Goal: Transaction & Acquisition: Purchase product/service

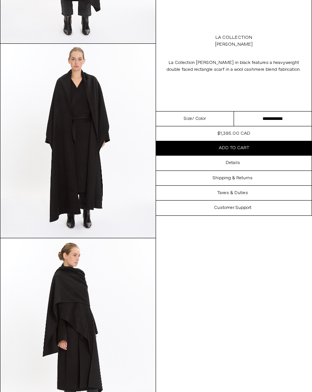
scroll to position [139, 0]
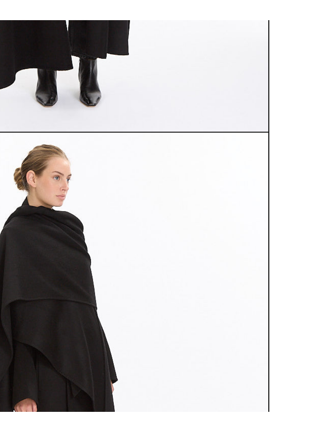
scroll to position [162, 0]
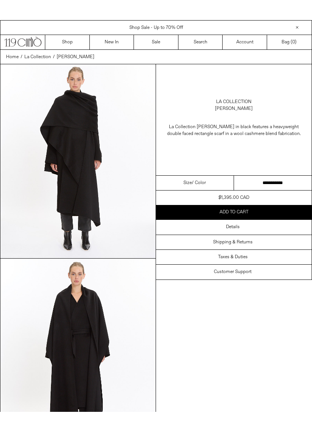
scroll to position [409, 42]
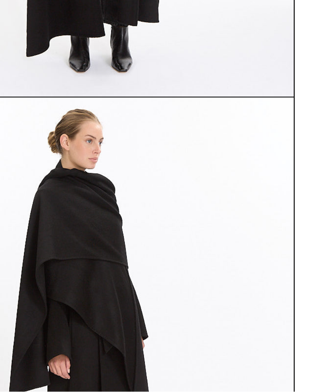
scroll to position [171, 0]
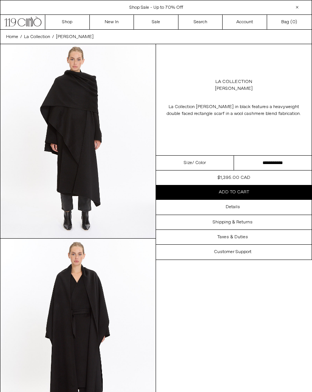
scroll to position [46, 0]
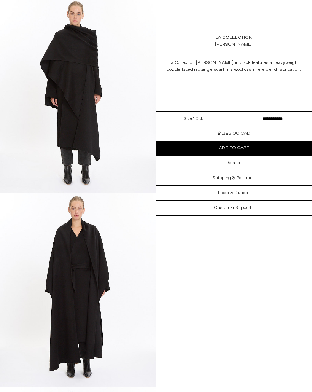
click at [118, 202] on img at bounding box center [77, 290] width 155 height 194
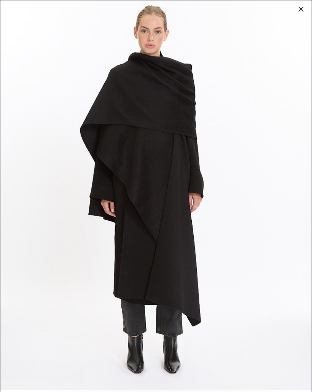
scroll to position [0, 0]
click at [301, 12] on div at bounding box center [301, 9] width 11 height 11
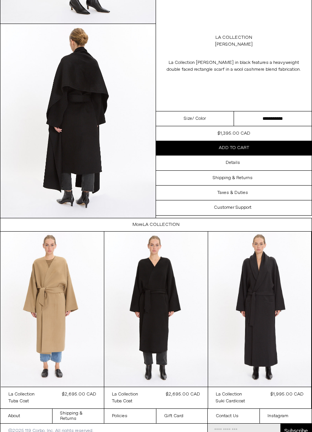
scroll to position [610, 0]
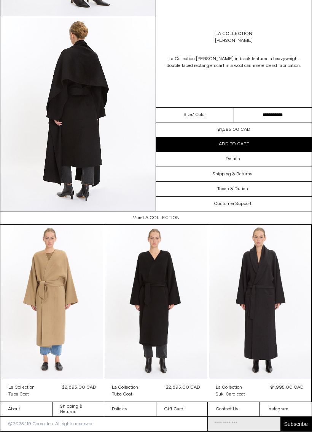
click at [158, 321] on at bounding box center [156, 302] width 104 height 155
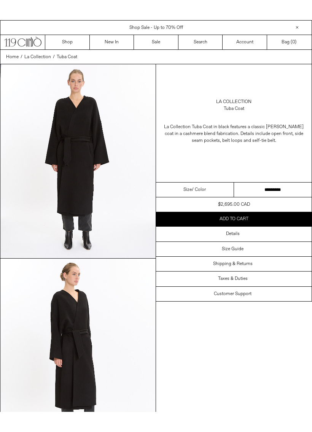
scroll to position [158, 27]
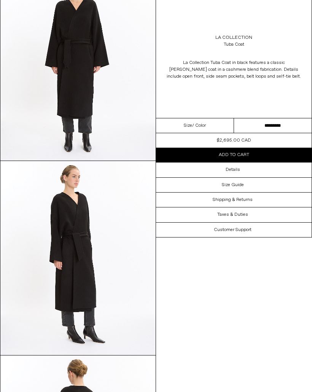
scroll to position [76, 0]
